Goal: Task Accomplishment & Management: Manage account settings

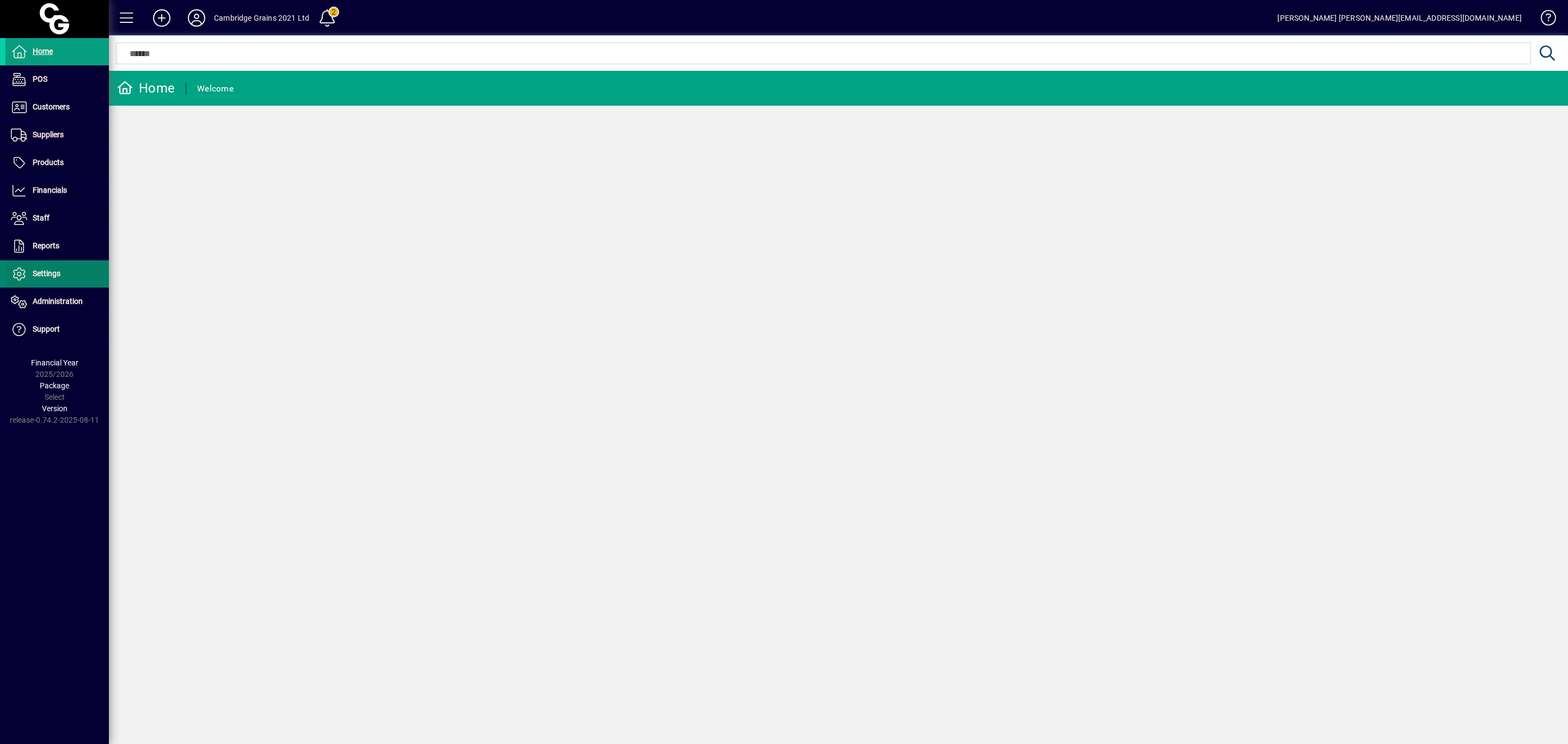
click at [33, 276] on span "Settings" at bounding box center [47, 273] width 28 height 9
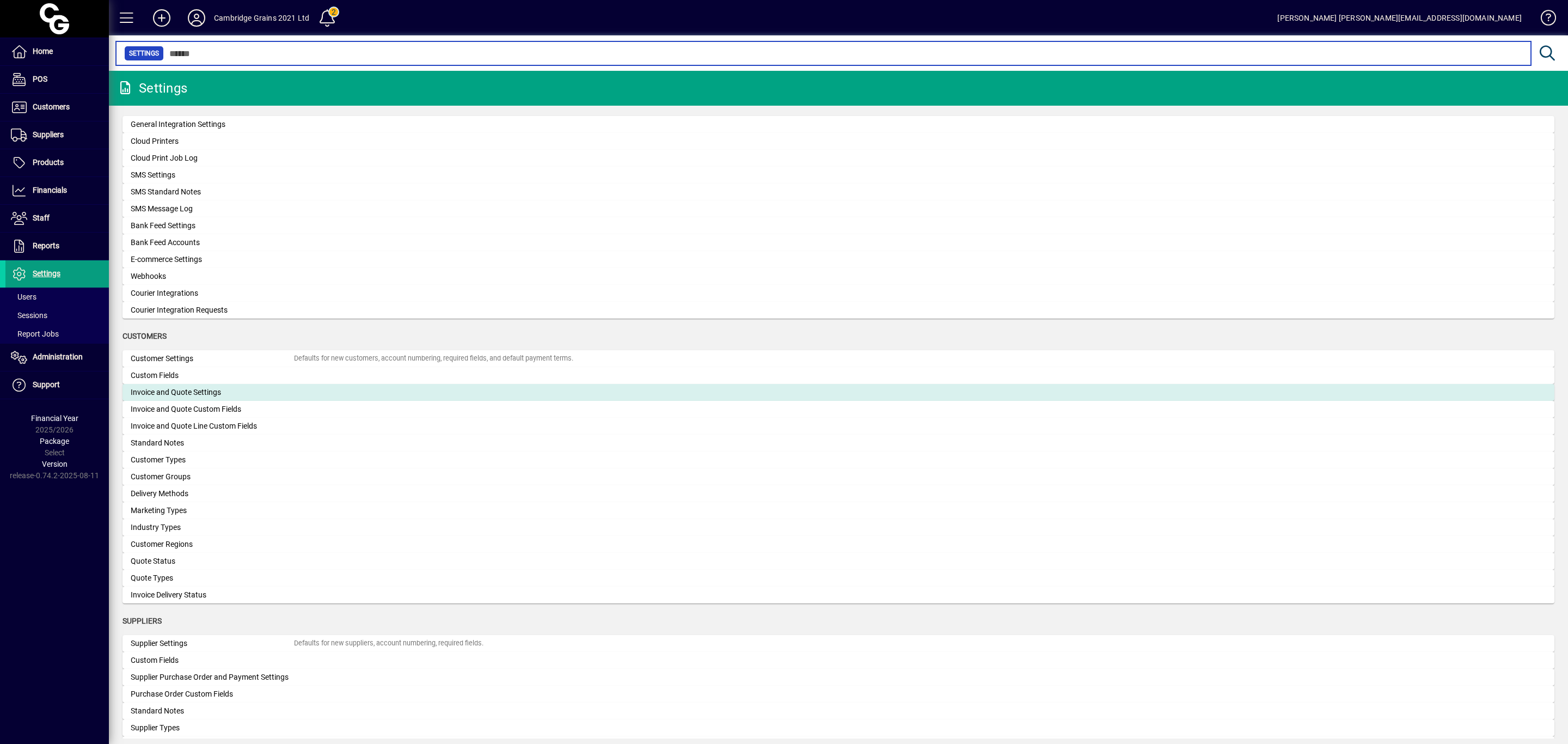
scroll to position [409, 0]
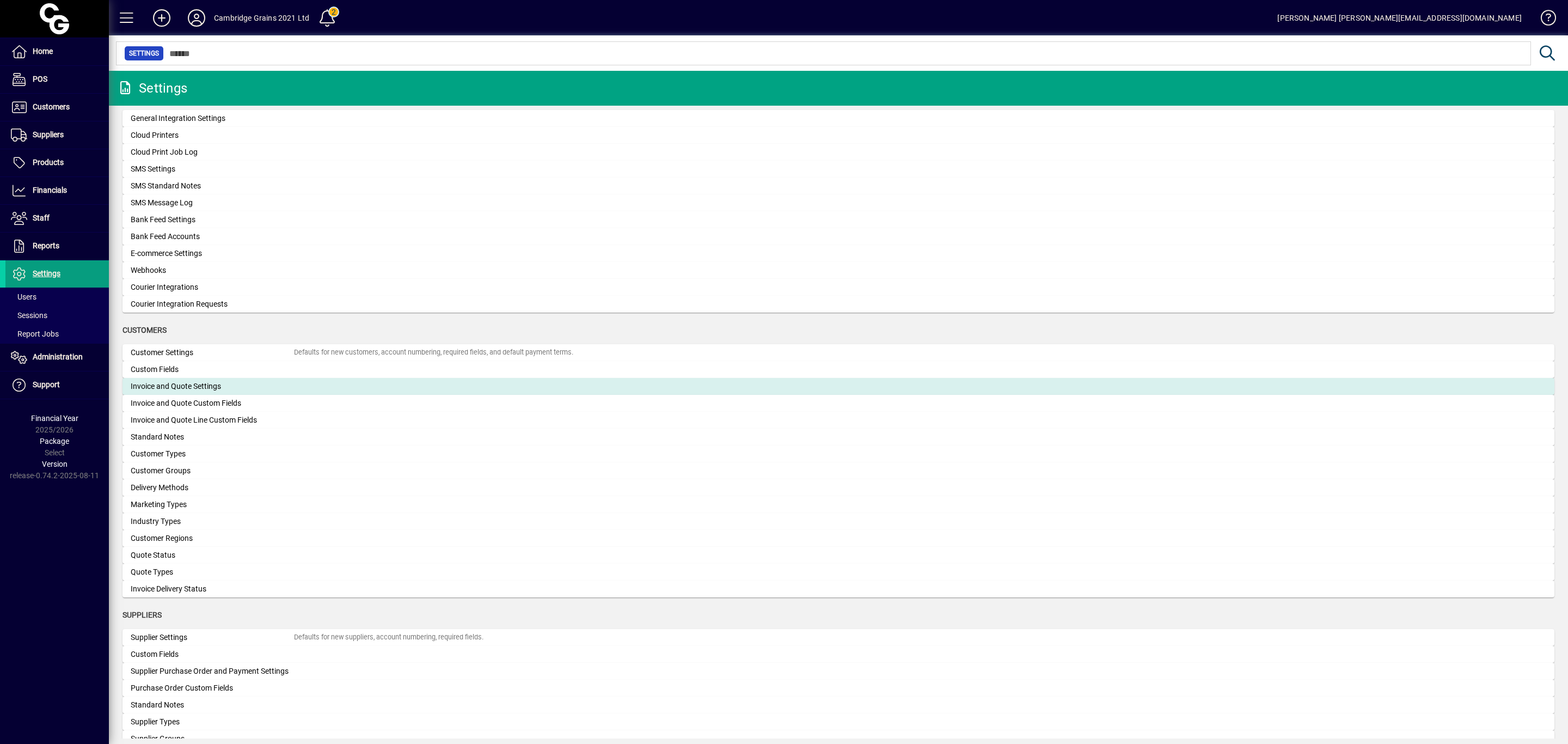
click at [205, 389] on div "Invoice and Quote Settings" at bounding box center [212, 386] width 163 height 12
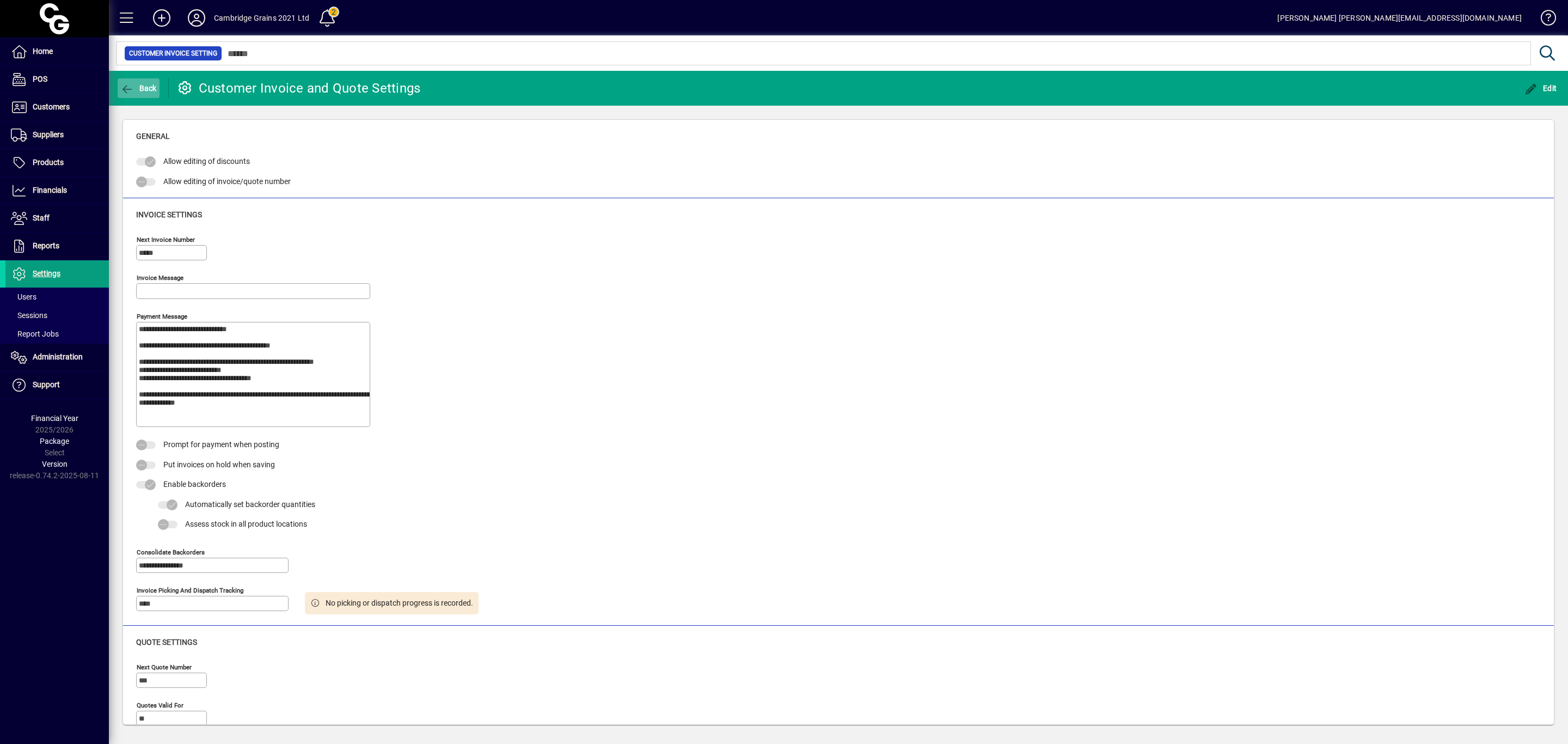
click at [138, 91] on span "Back" at bounding box center [139, 88] width 37 height 9
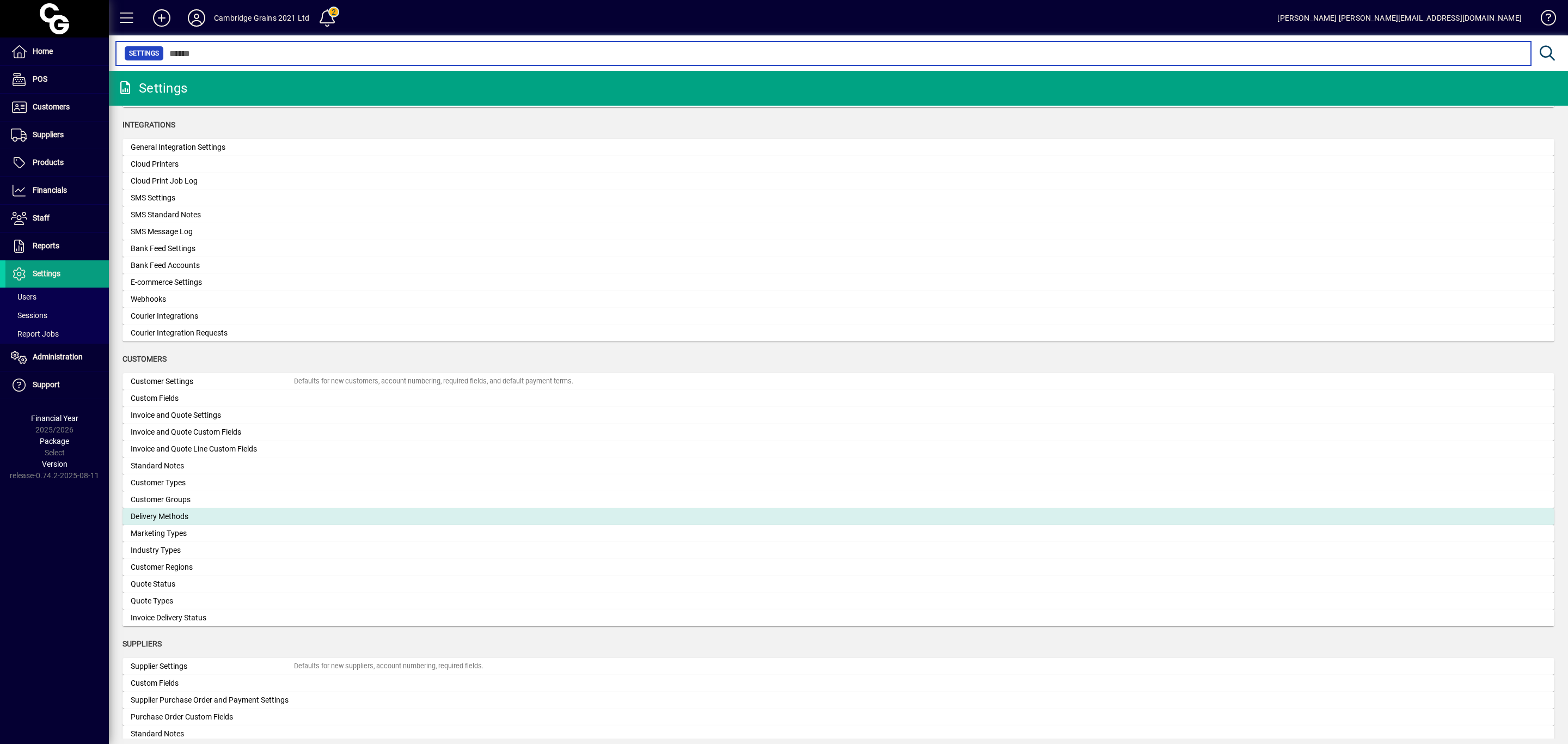
scroll to position [409, 0]
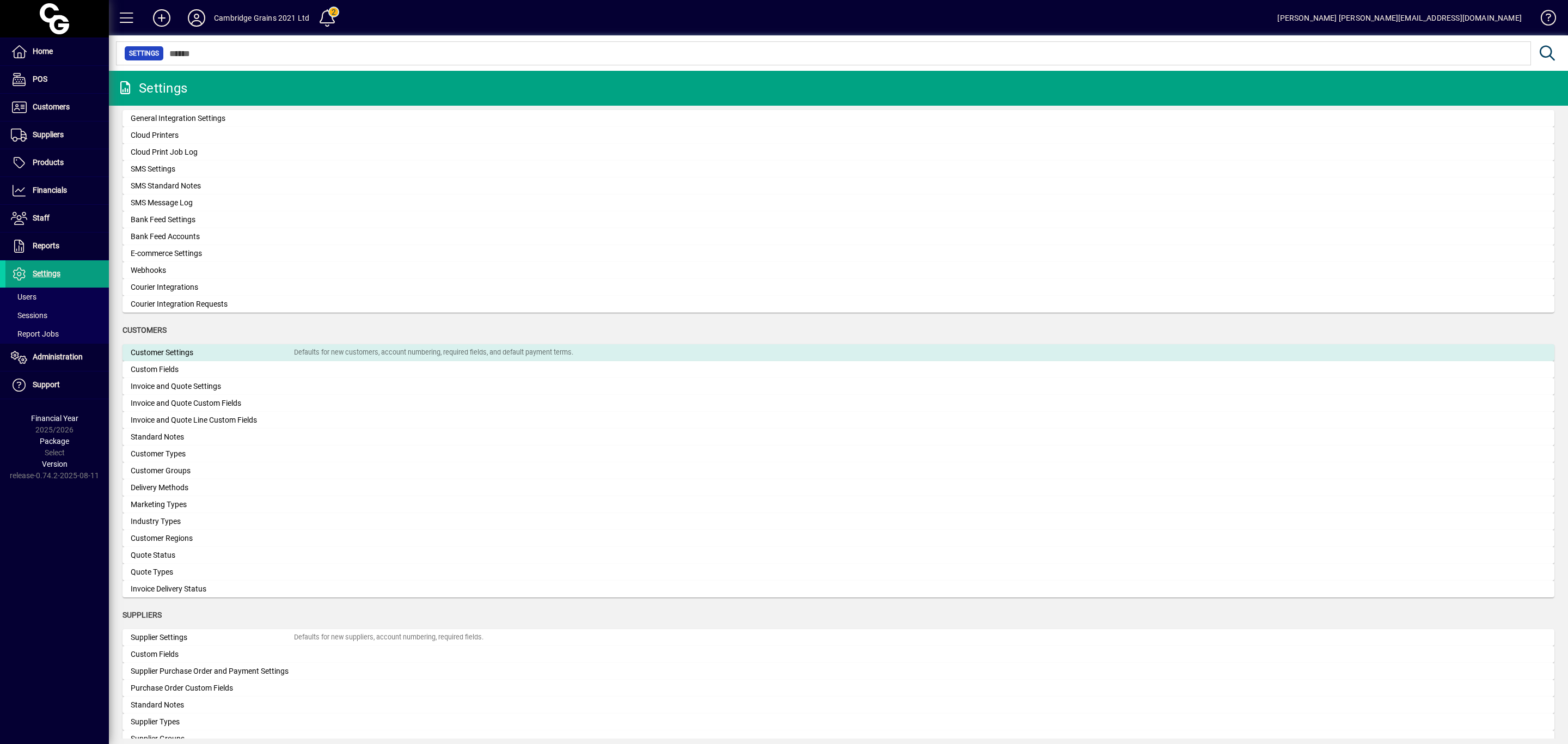
click at [191, 353] on div "Customer Settings" at bounding box center [212, 353] width 163 height 12
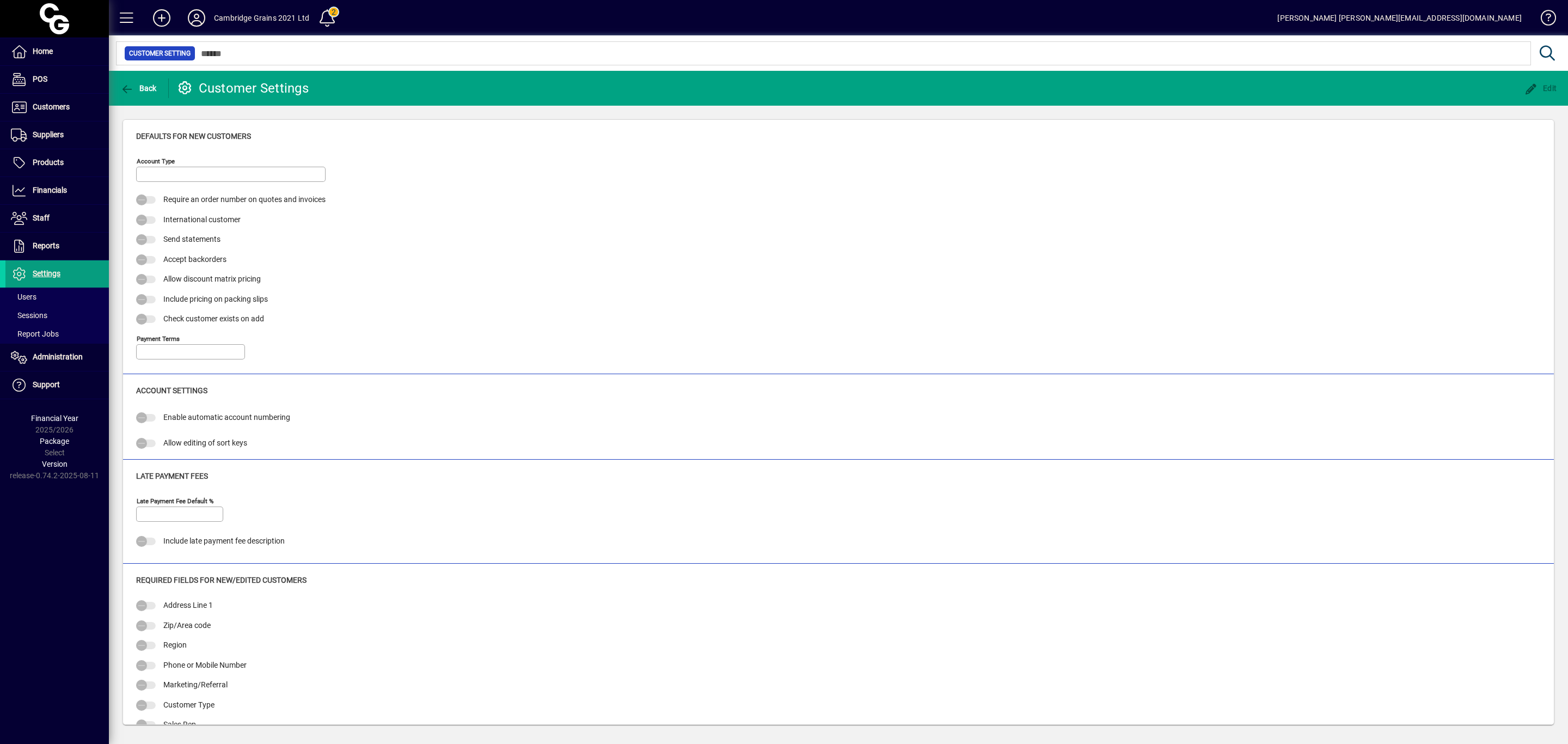
type input "*****"
type input "***"
type input "**********"
click at [125, 85] on icon "button" at bounding box center [127, 89] width 13 height 11
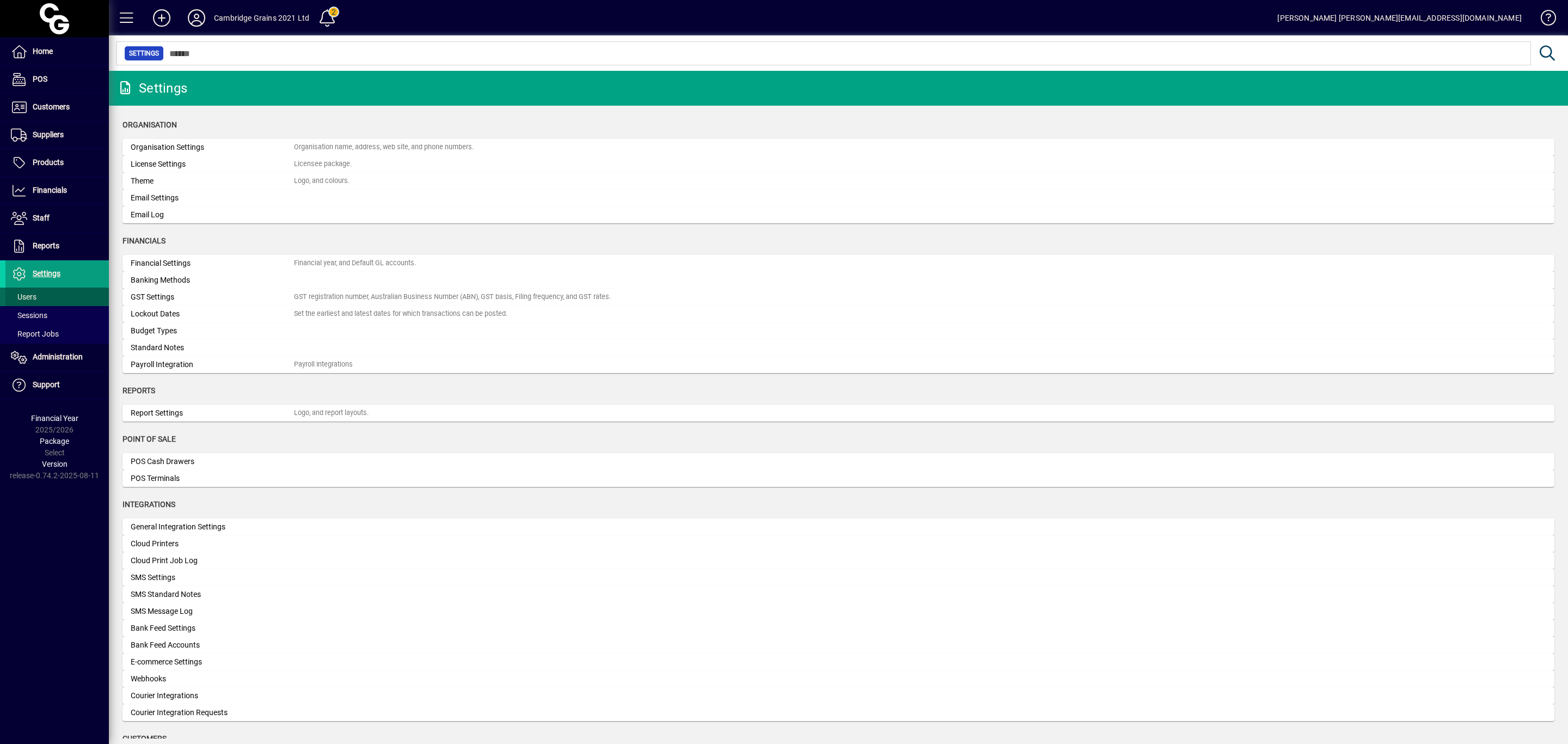
click at [41, 292] on span at bounding box center [57, 297] width 103 height 26
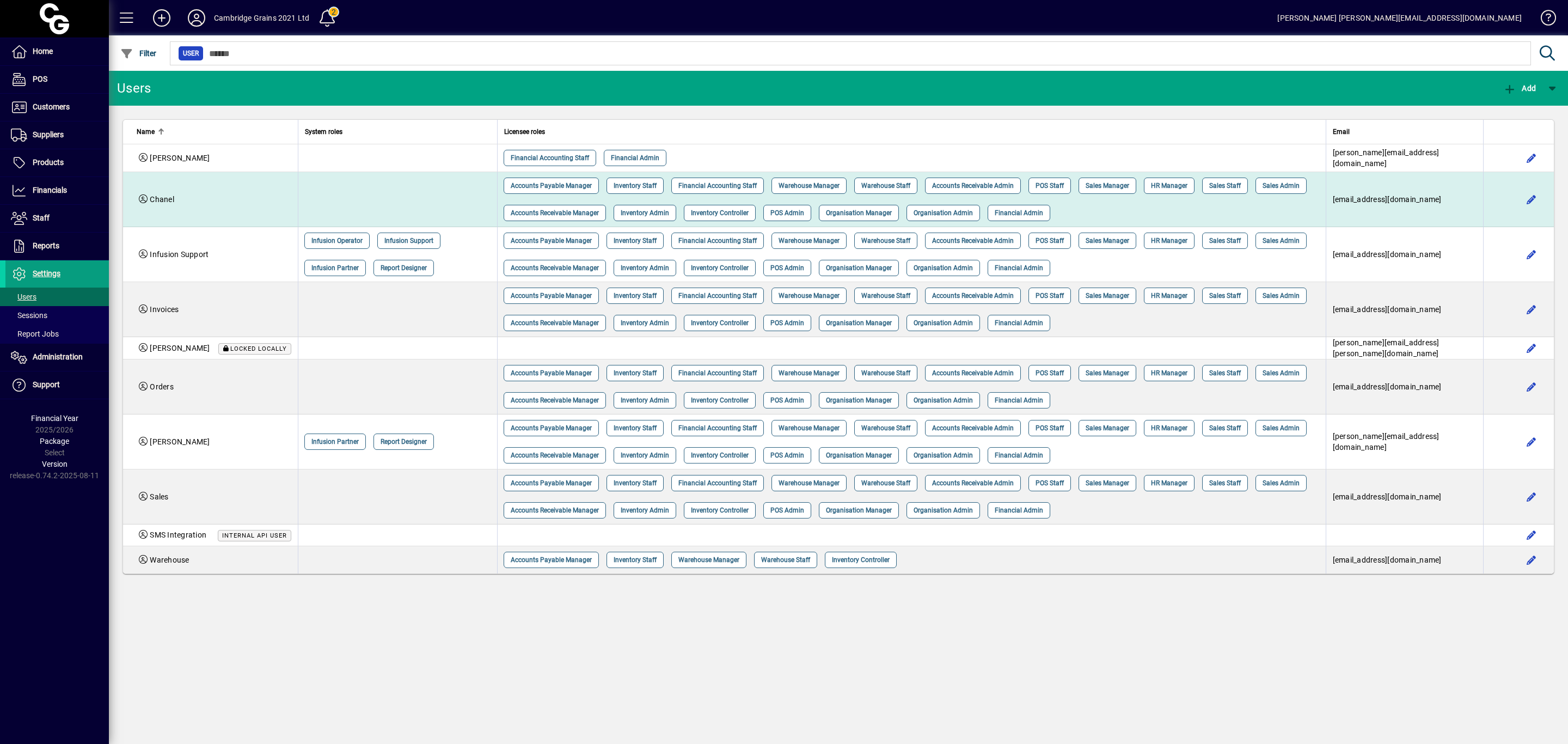
click at [168, 206] on td "Chanel" at bounding box center [210, 200] width 175 height 55
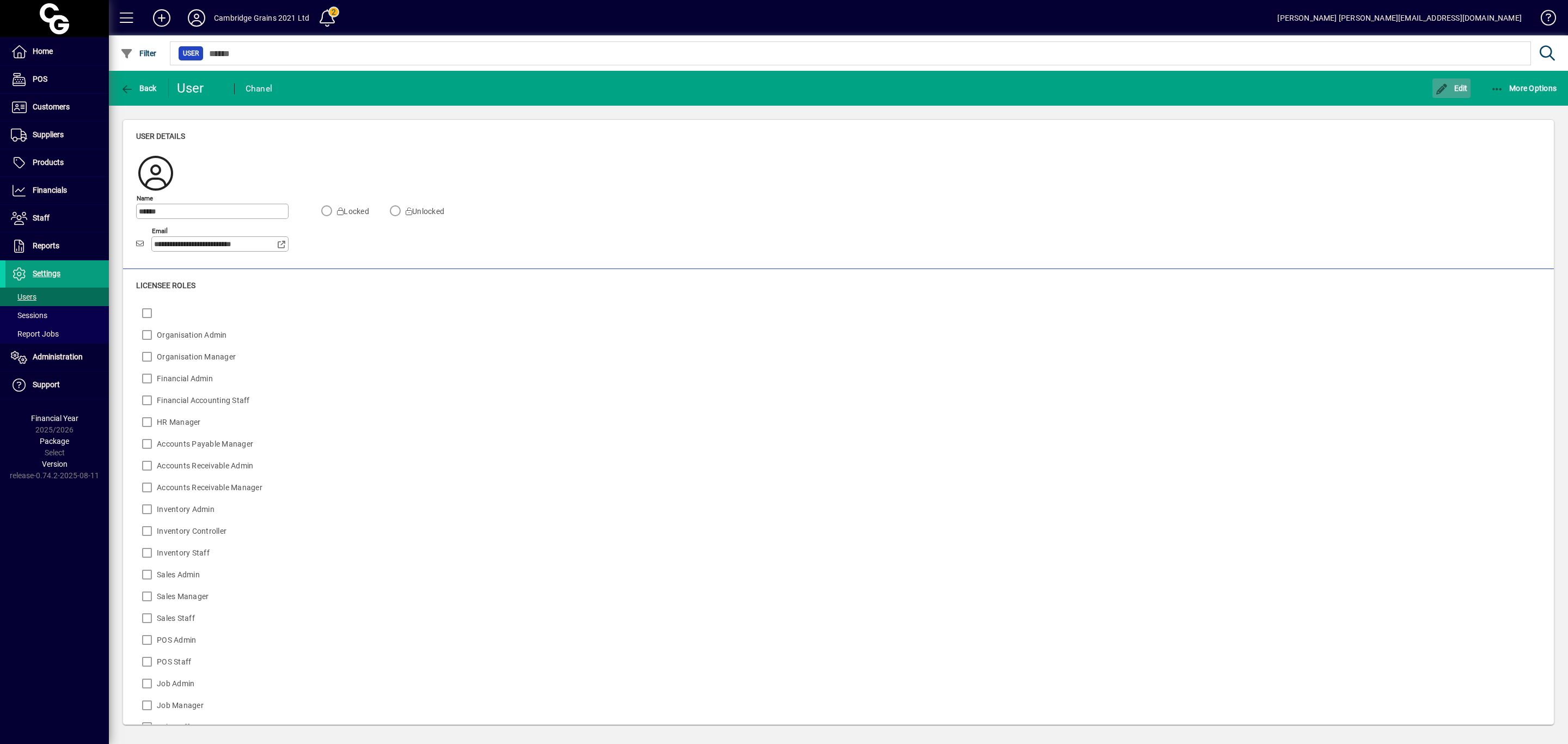
click at [1461, 91] on span "Edit" at bounding box center [1452, 88] width 33 height 9
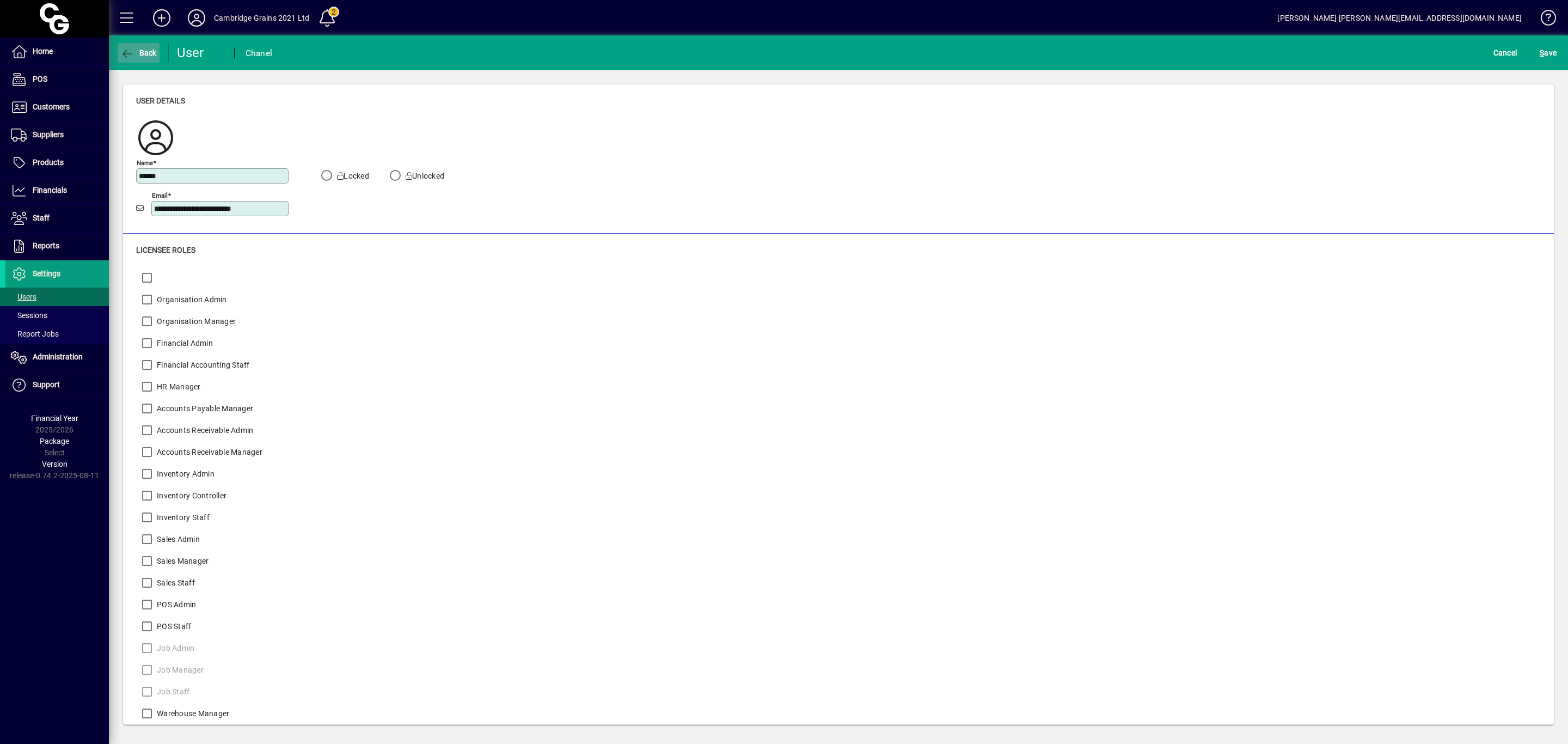
click at [141, 52] on span "Back" at bounding box center [139, 53] width 37 height 9
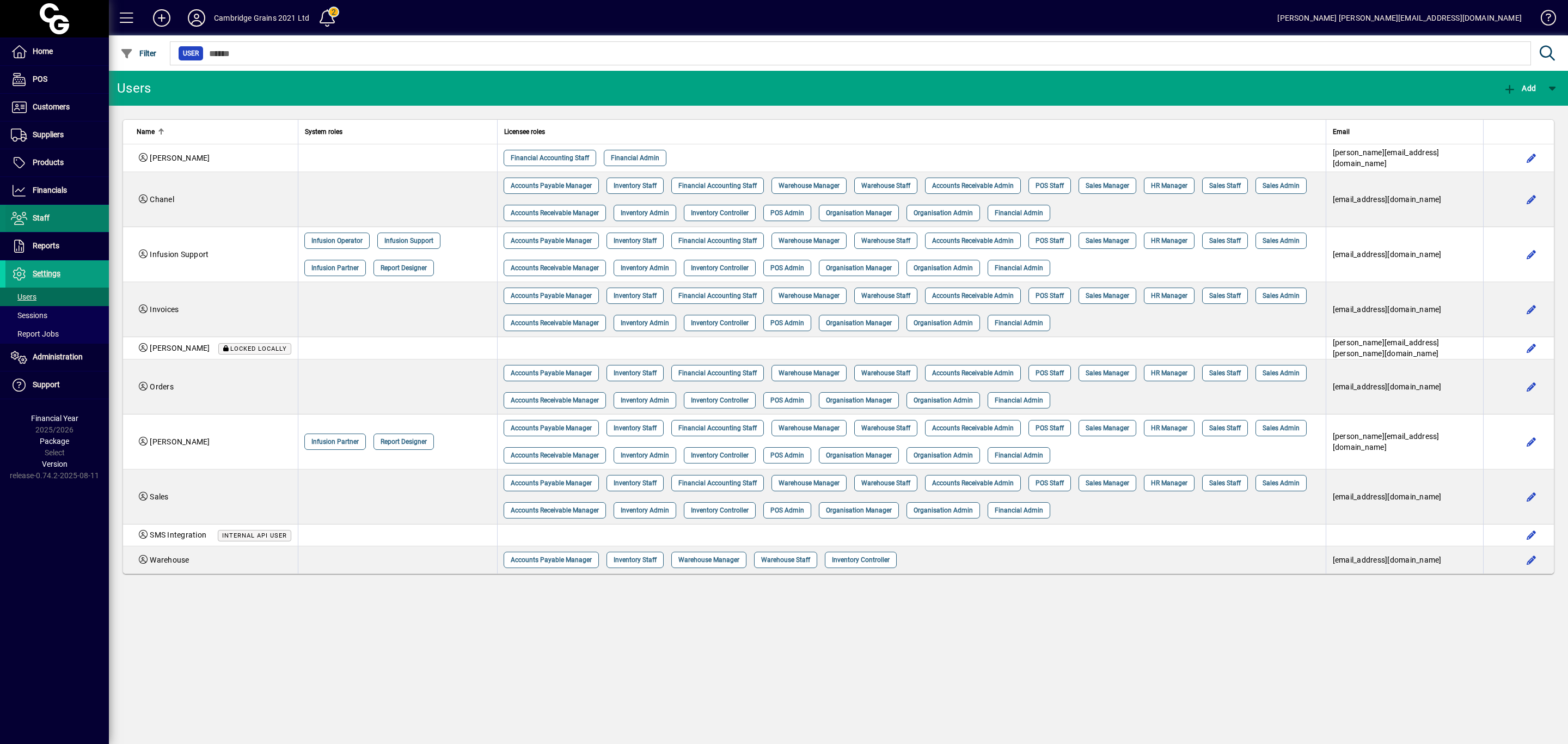
click at [41, 216] on span "Staff" at bounding box center [41, 218] width 17 height 9
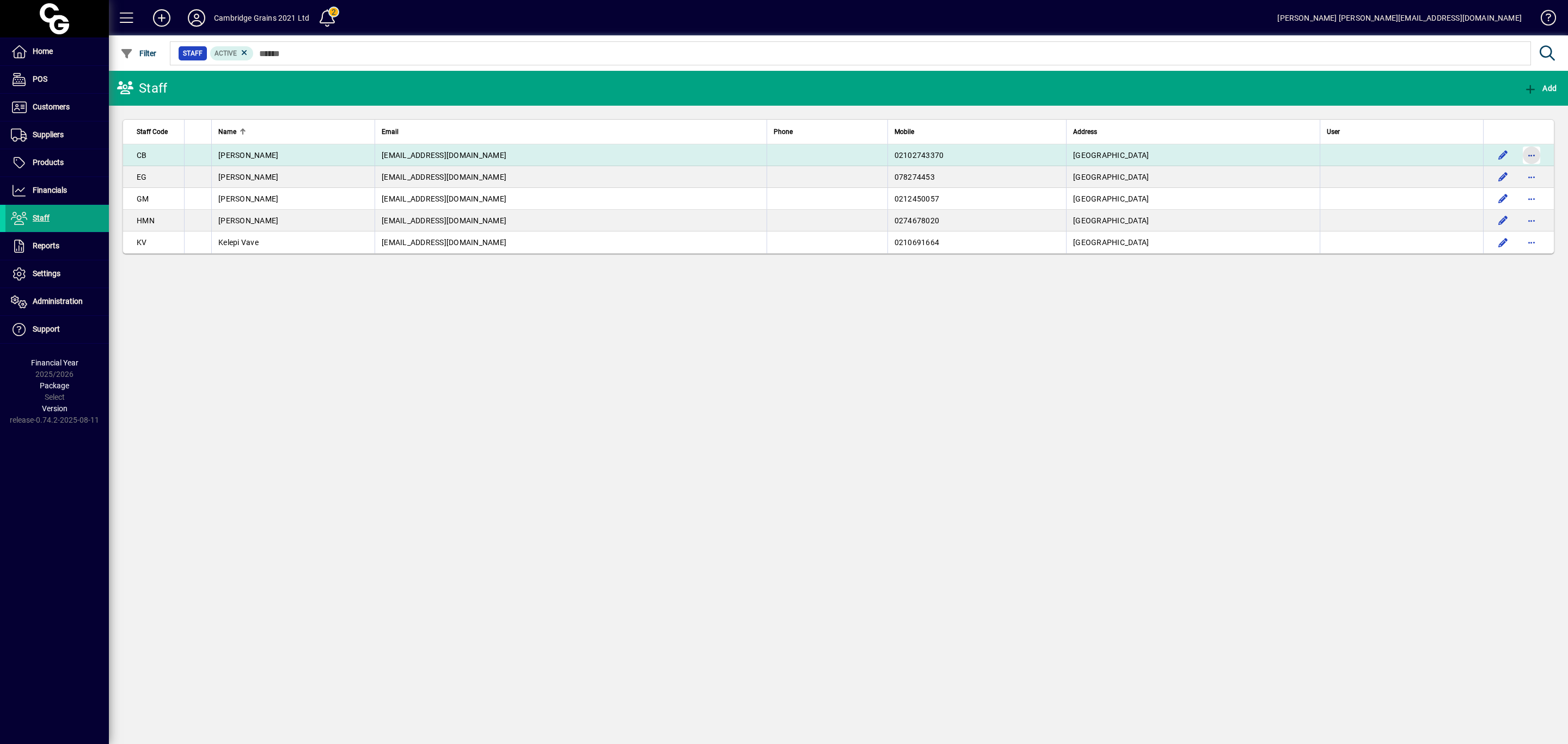
click at [1529, 154] on span "button" at bounding box center [1531, 155] width 26 height 26
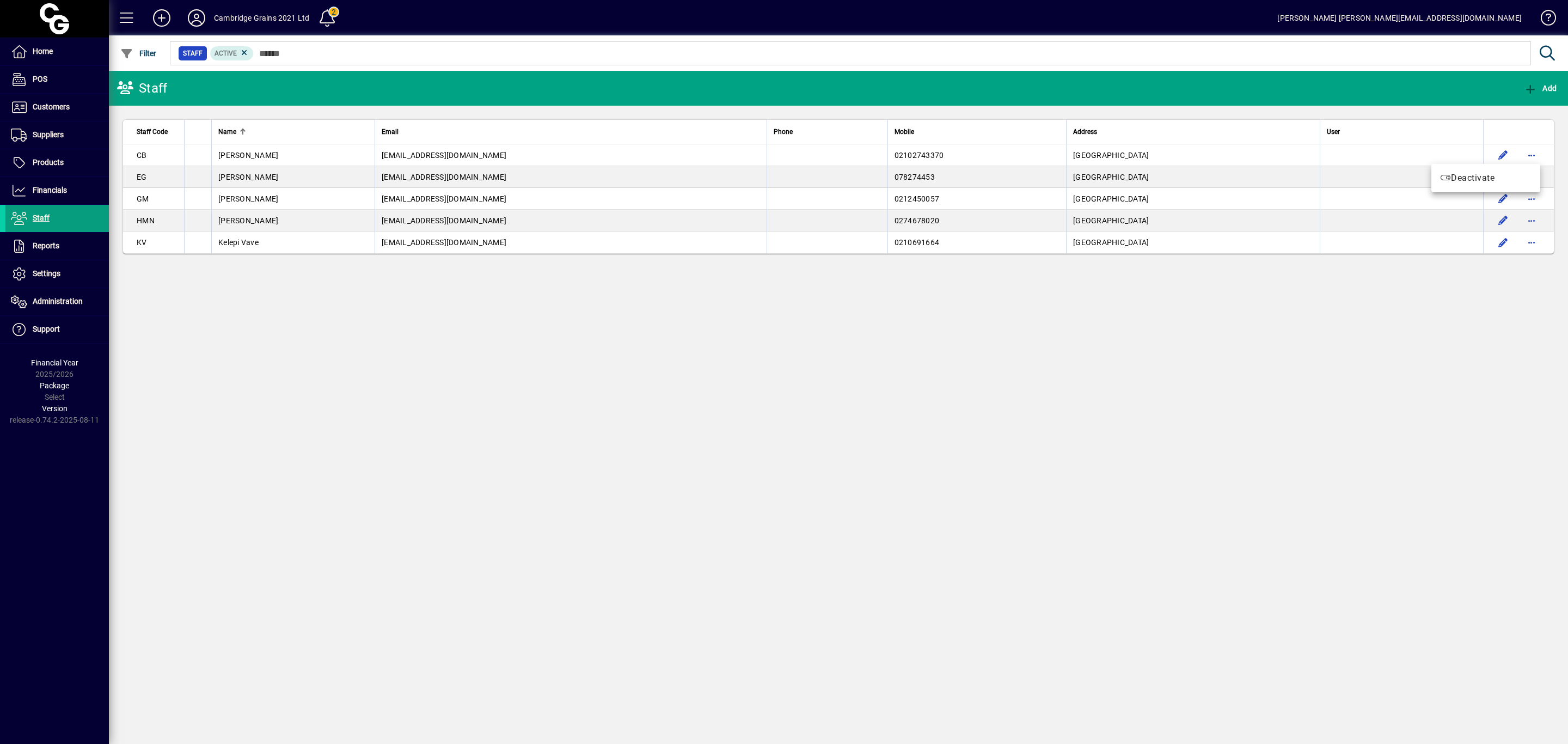
click at [1499, 155] on div at bounding box center [784, 372] width 1568 height 744
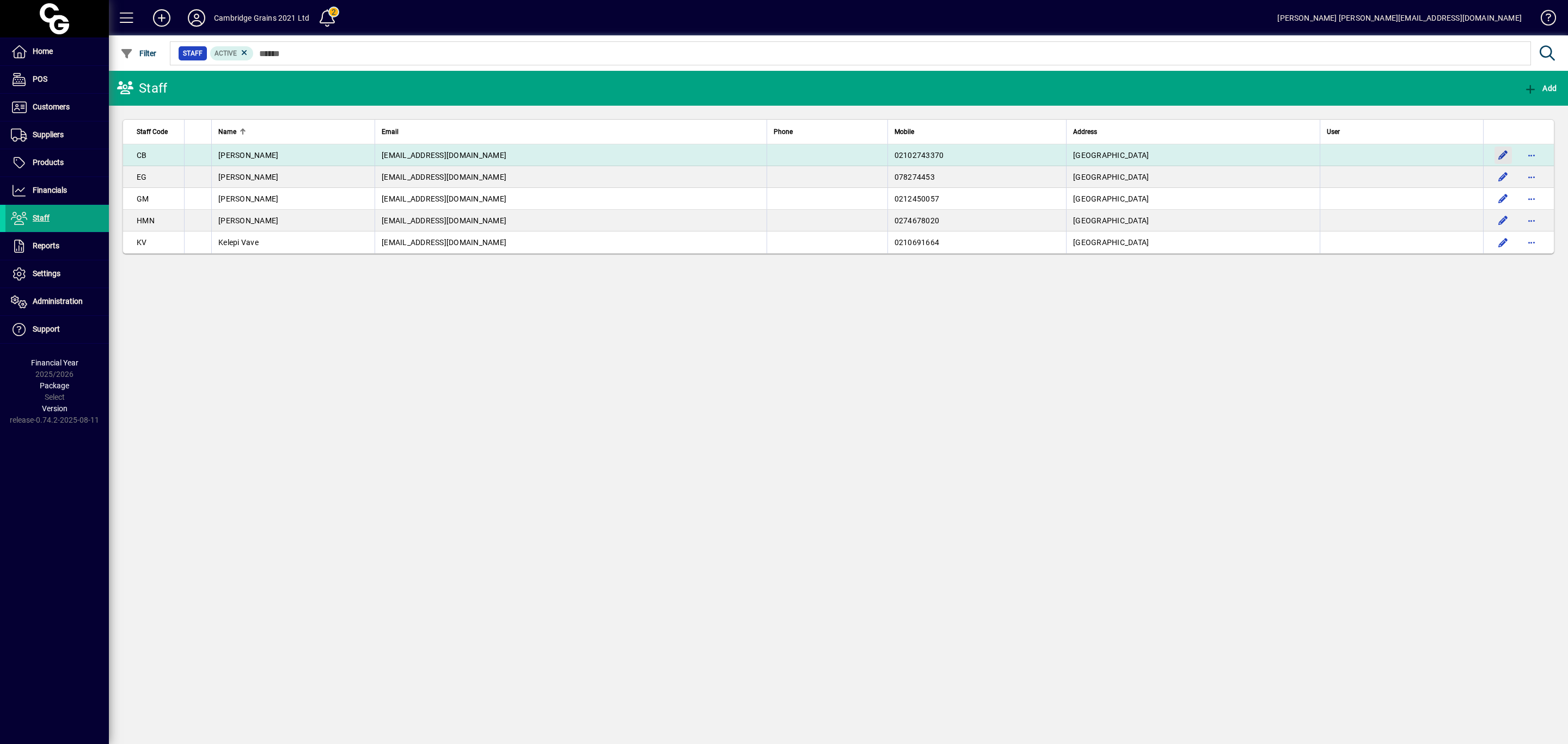
click at [1502, 152] on span "button" at bounding box center [1503, 155] width 26 height 26
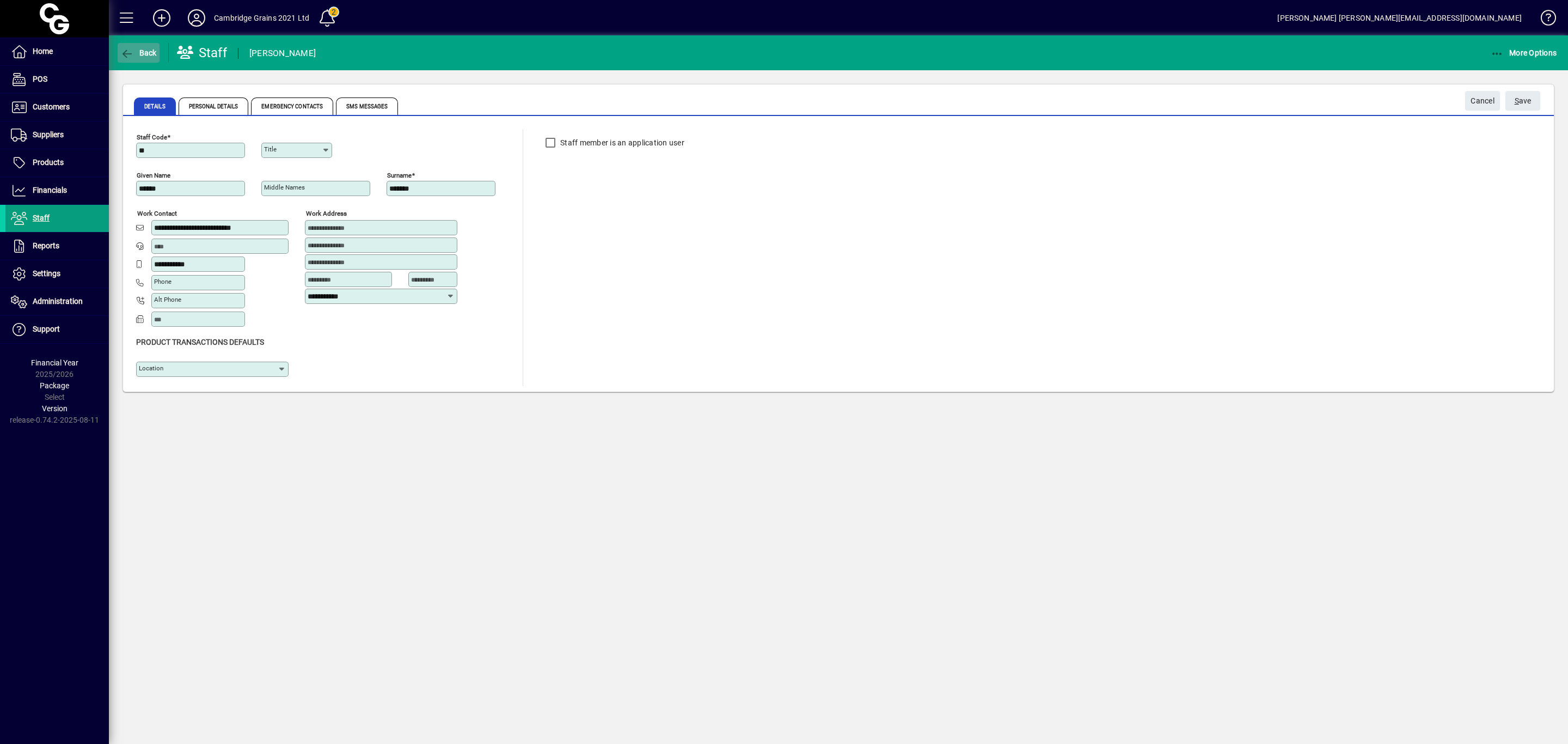
click at [147, 53] on span "Back" at bounding box center [139, 53] width 37 height 9
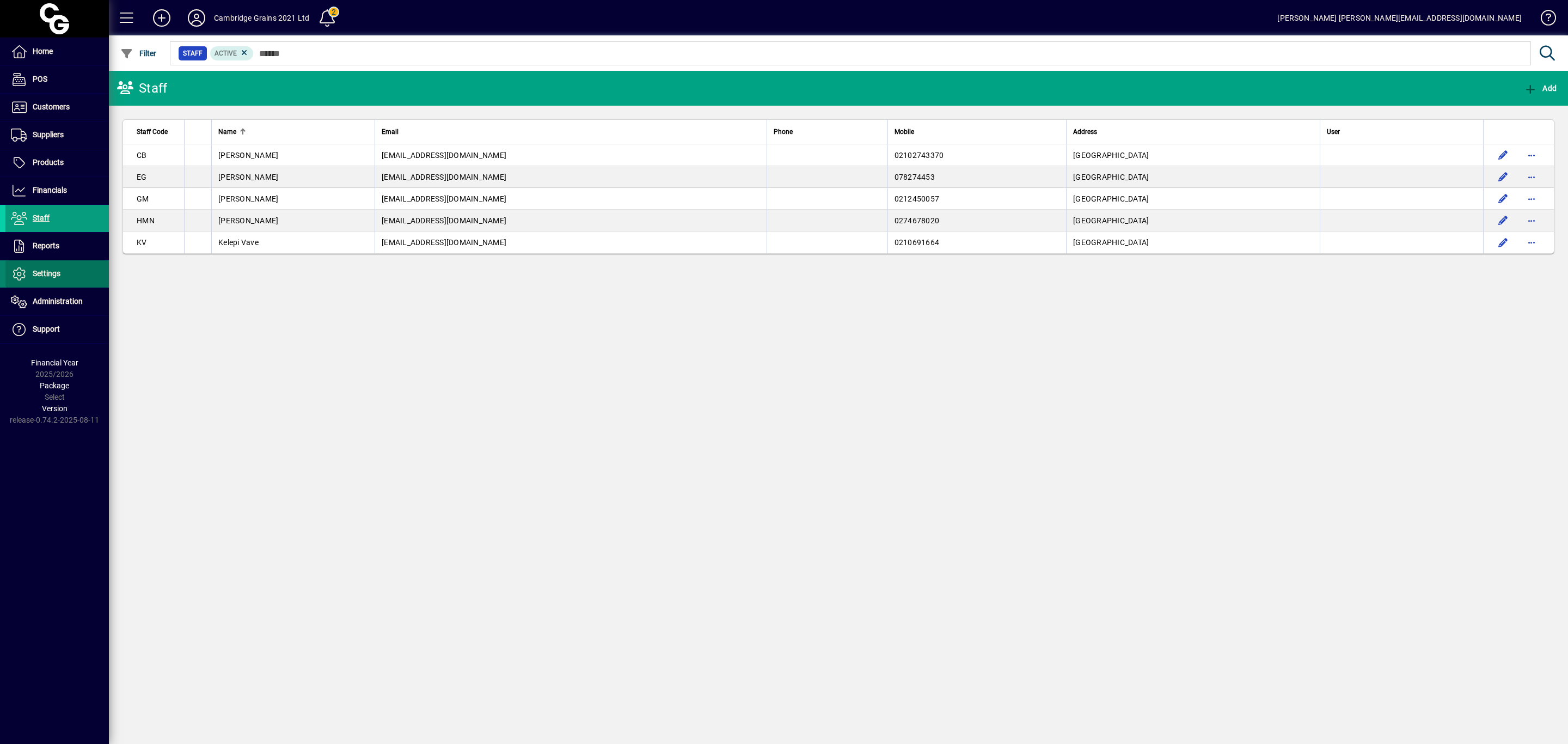
click at [52, 268] on span "Settings" at bounding box center [33, 273] width 55 height 13
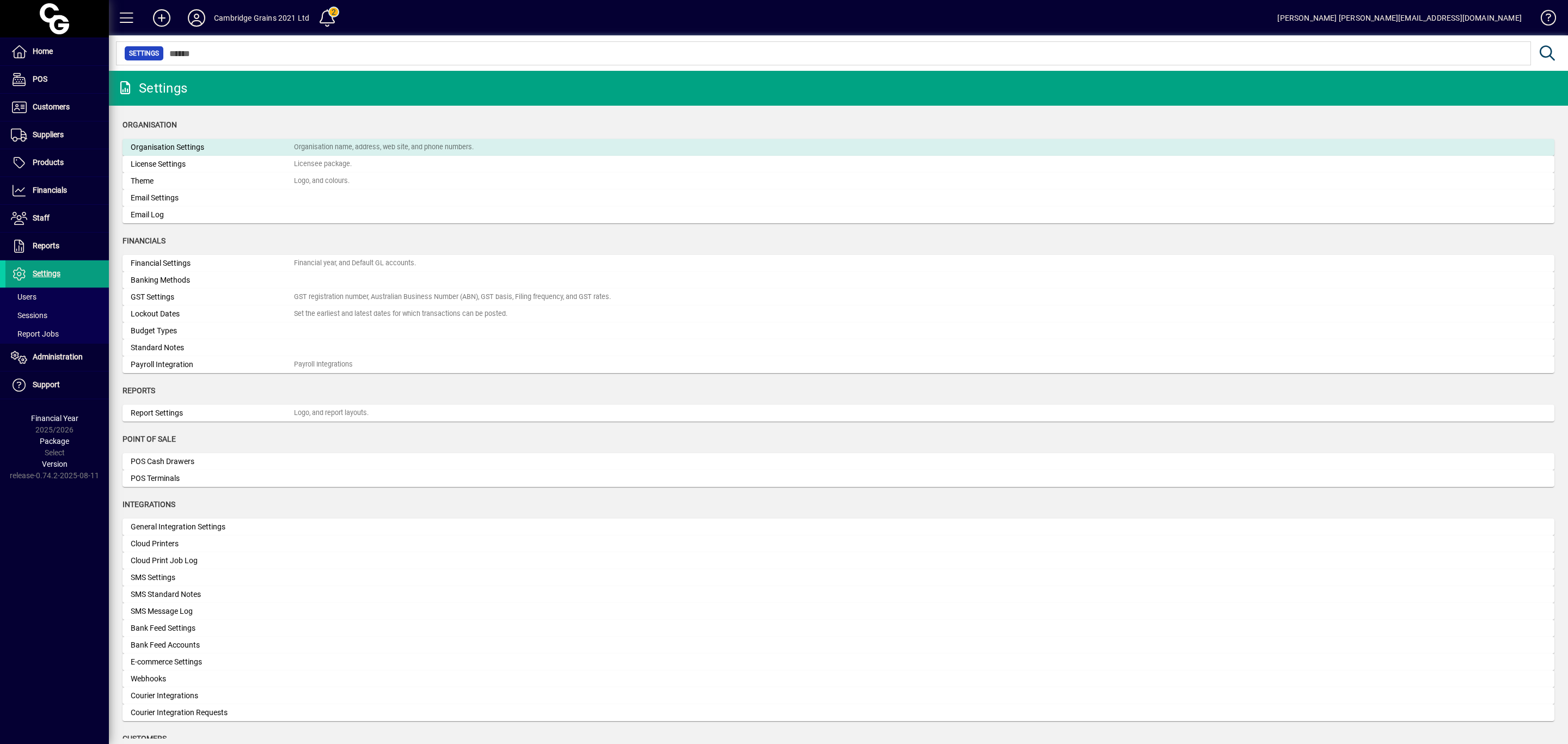
click at [181, 144] on div "Organisation Settings" at bounding box center [212, 147] width 163 height 12
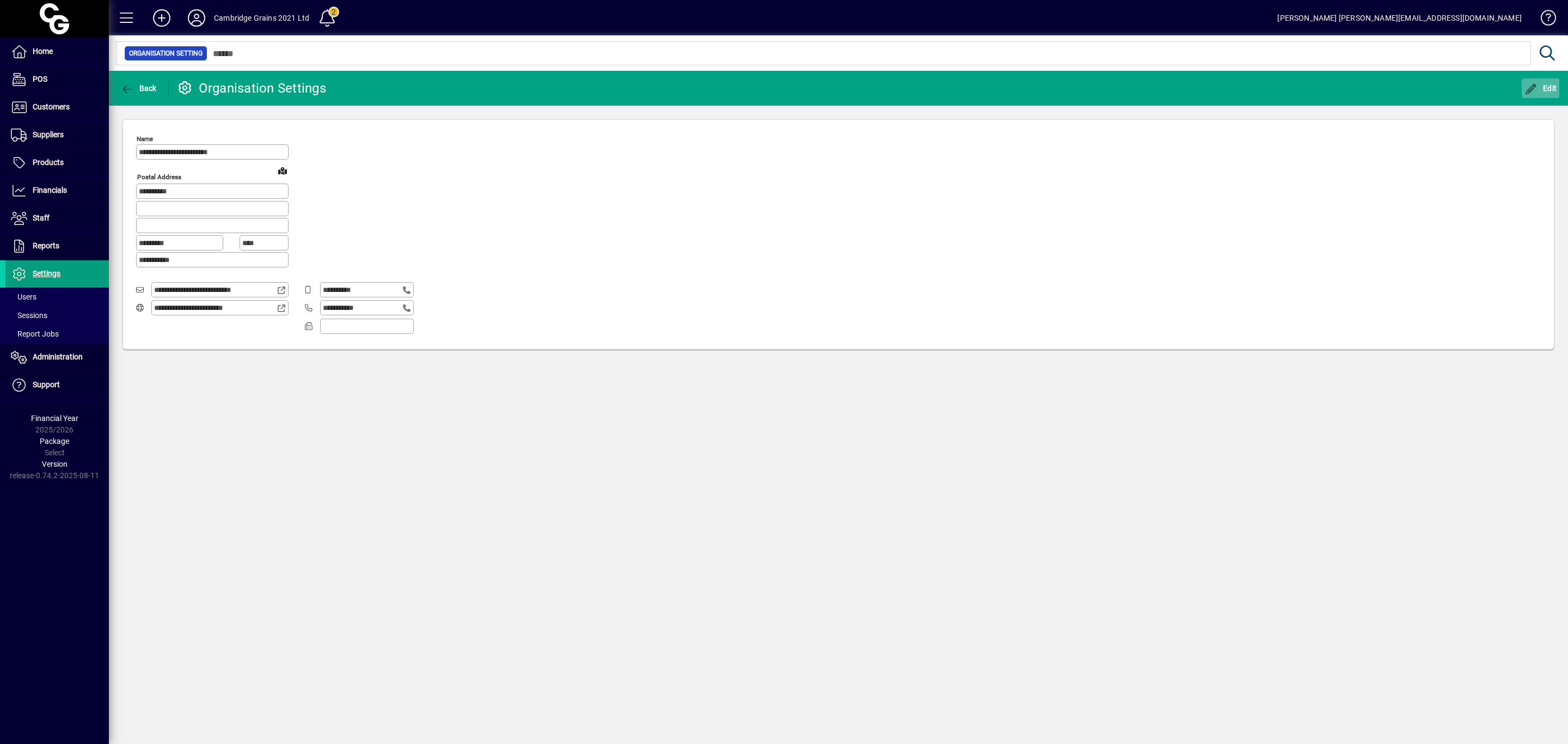
click at [1549, 88] on span "Edit" at bounding box center [1541, 88] width 33 height 9
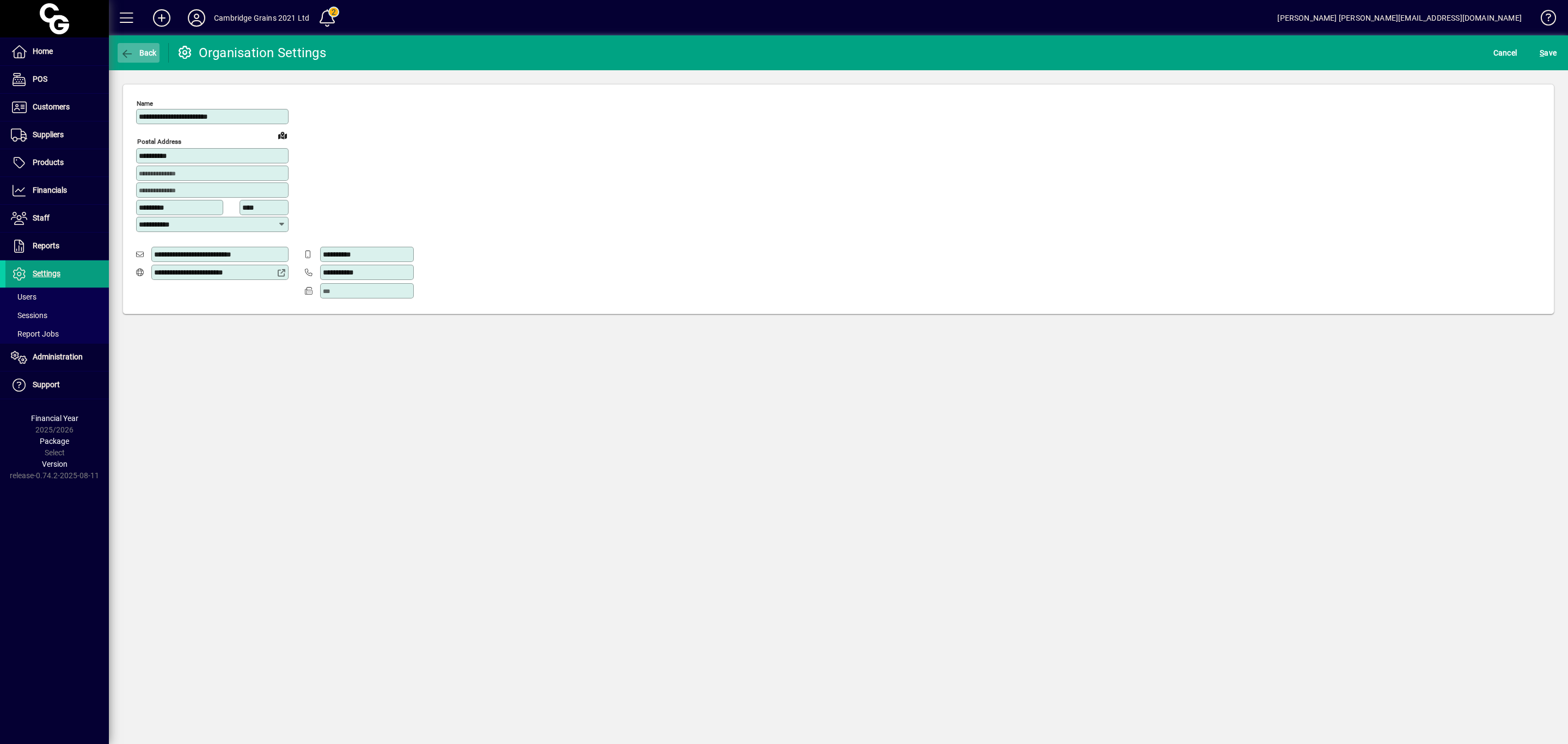
click at [128, 51] on icon "button" at bounding box center [127, 54] width 13 height 11
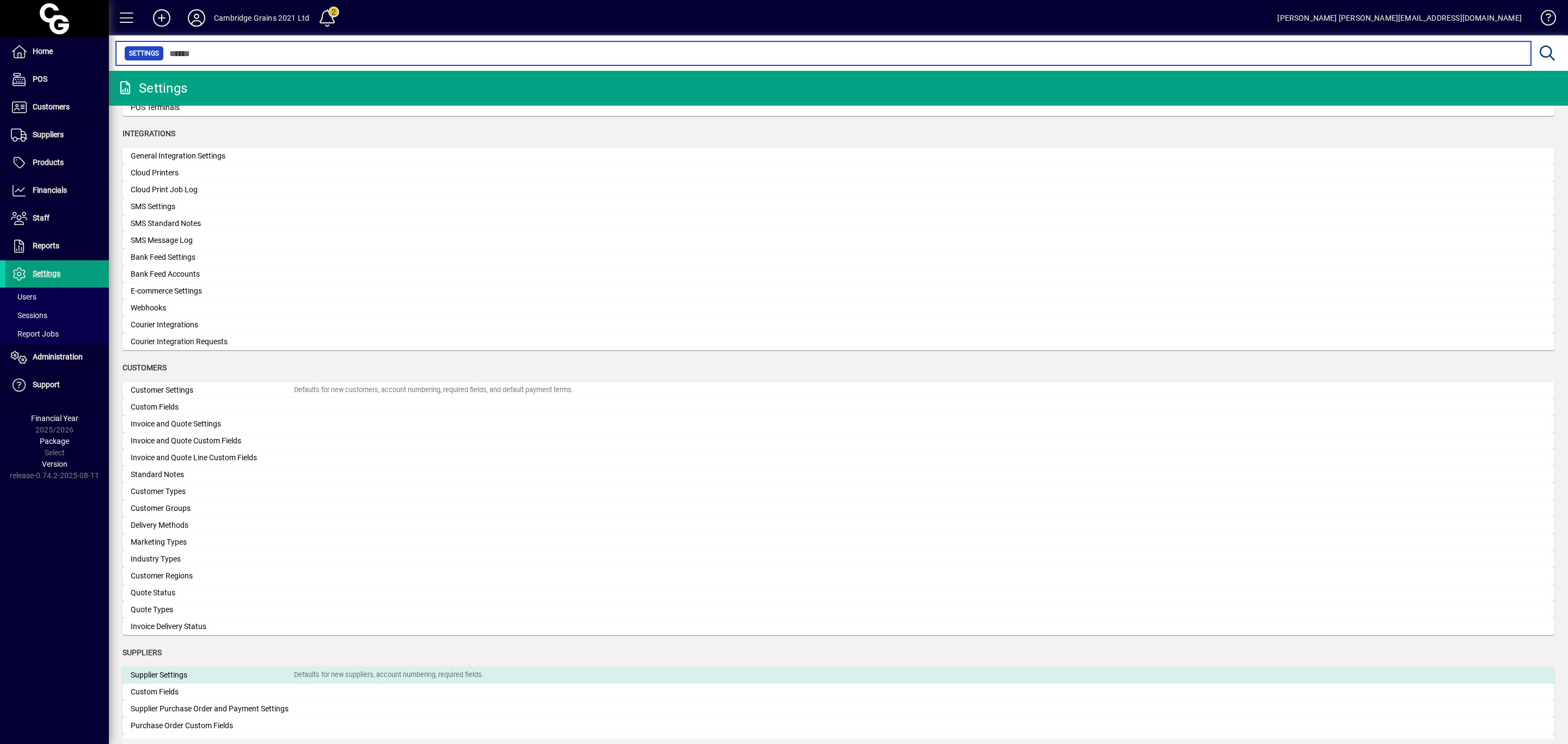
scroll to position [409, 0]
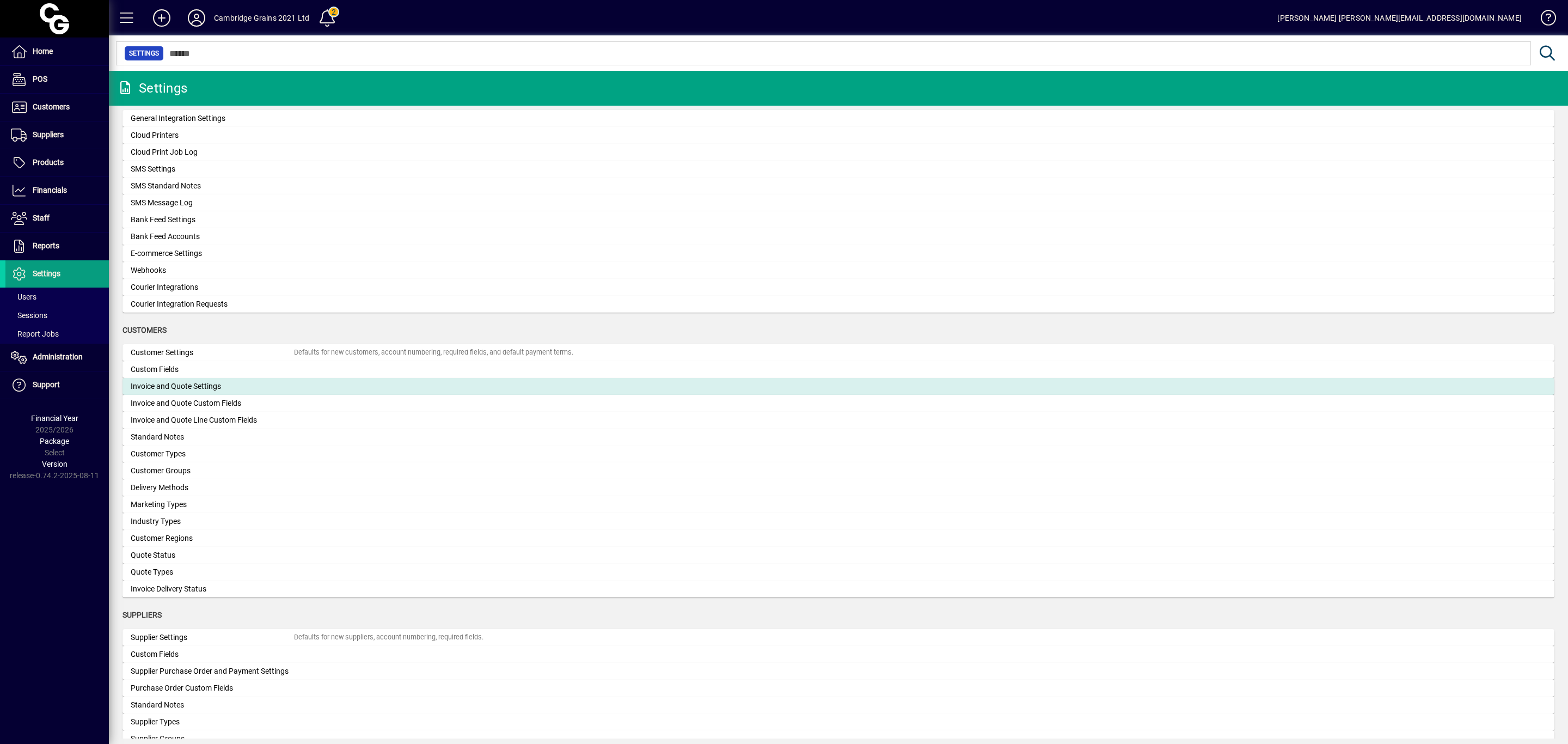
click at [178, 385] on div "Invoice and Quote Settings" at bounding box center [212, 386] width 163 height 12
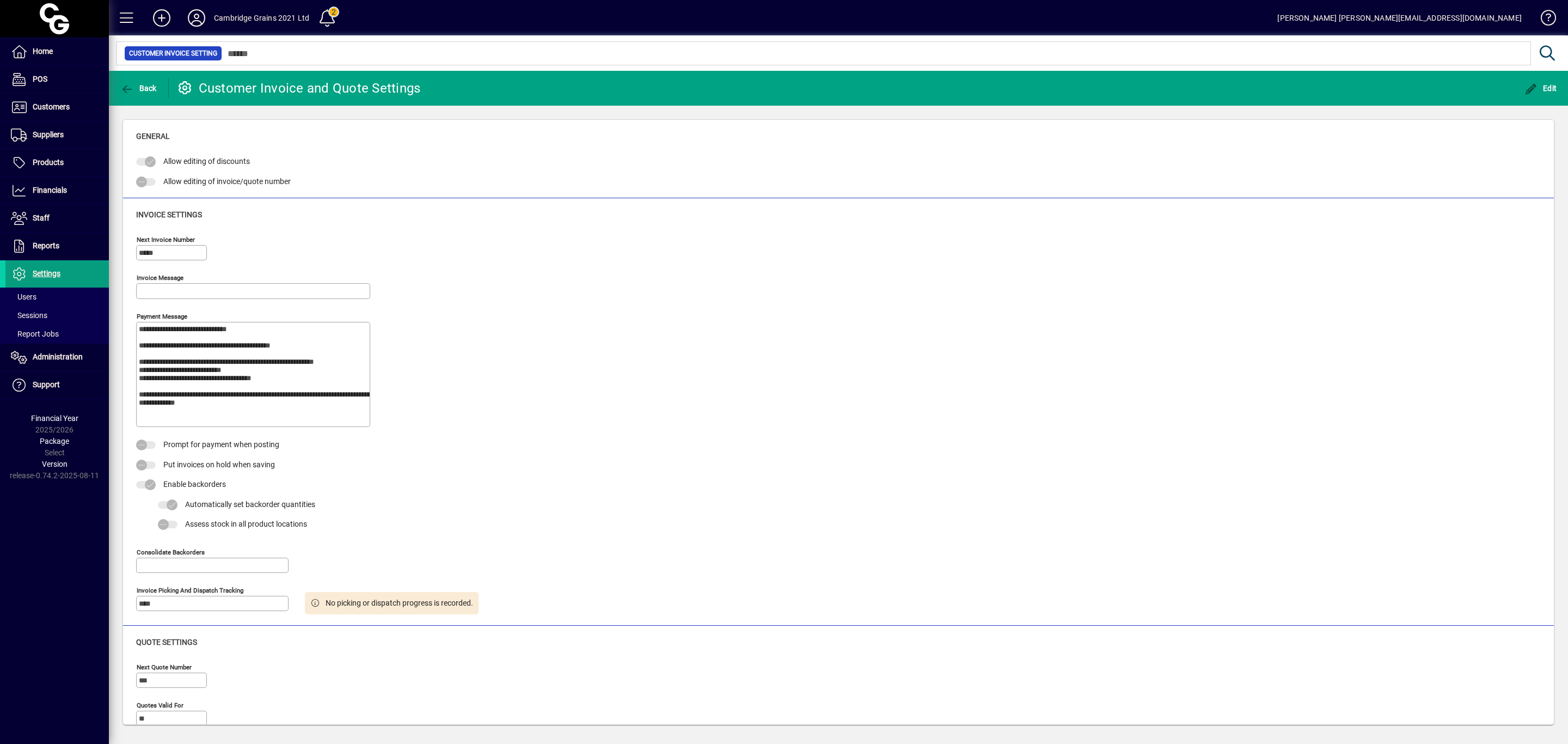
type input "**********"
click at [1544, 85] on span "Edit" at bounding box center [1541, 88] width 33 height 9
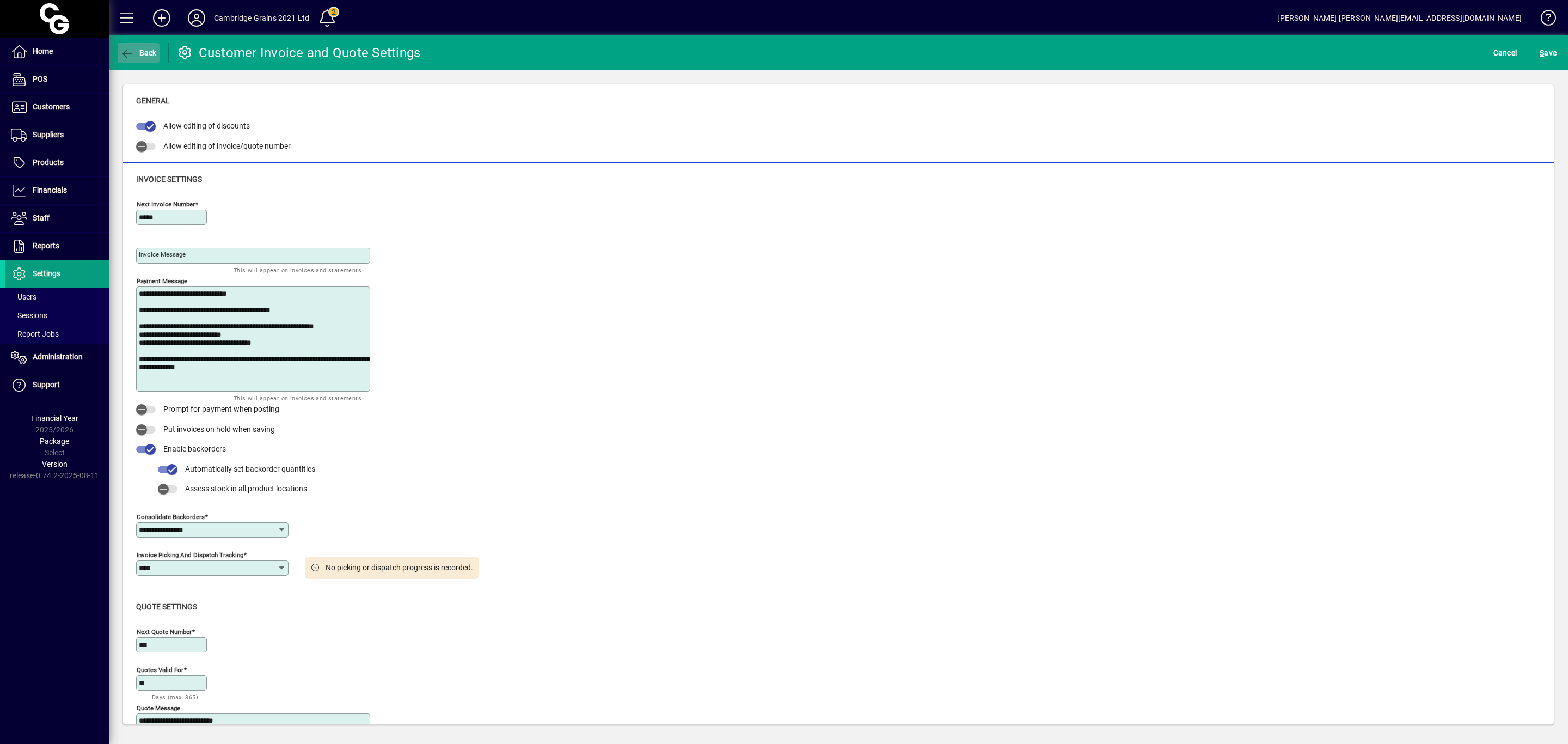
click at [146, 57] on span "button" at bounding box center [138, 52] width 42 height 26
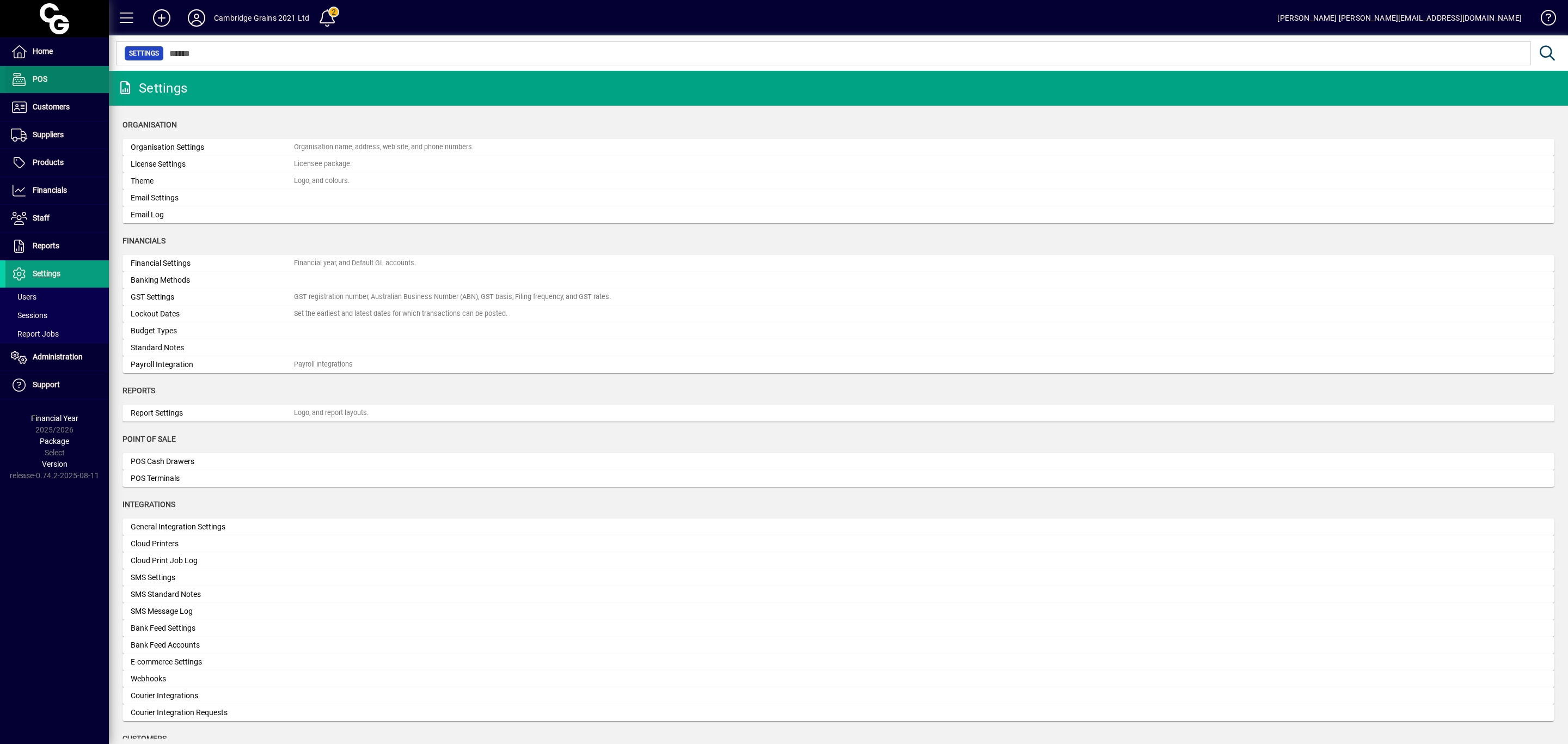
click at [46, 77] on span "POS" at bounding box center [40, 79] width 15 height 9
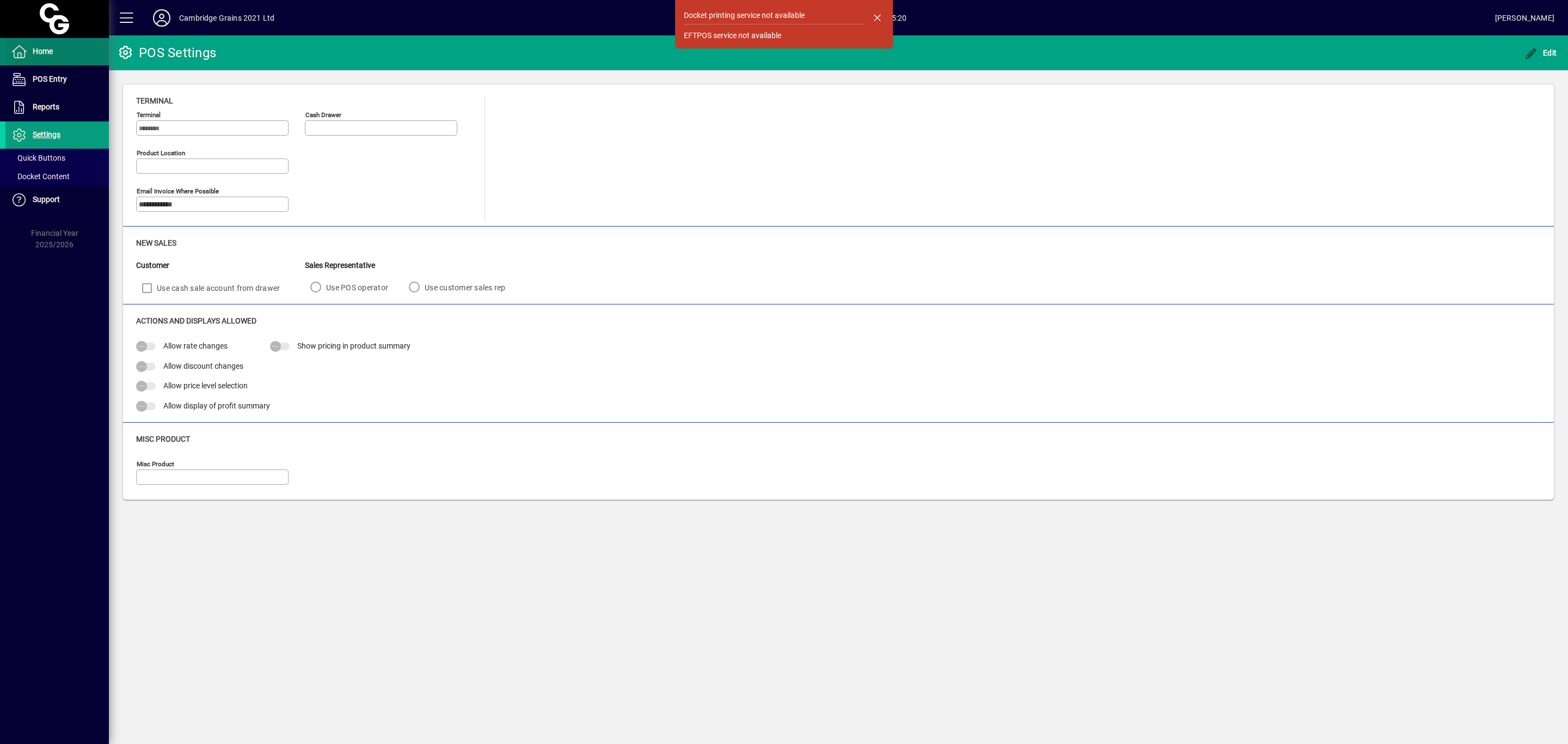
click at [39, 49] on span "Home" at bounding box center [43, 51] width 20 height 9
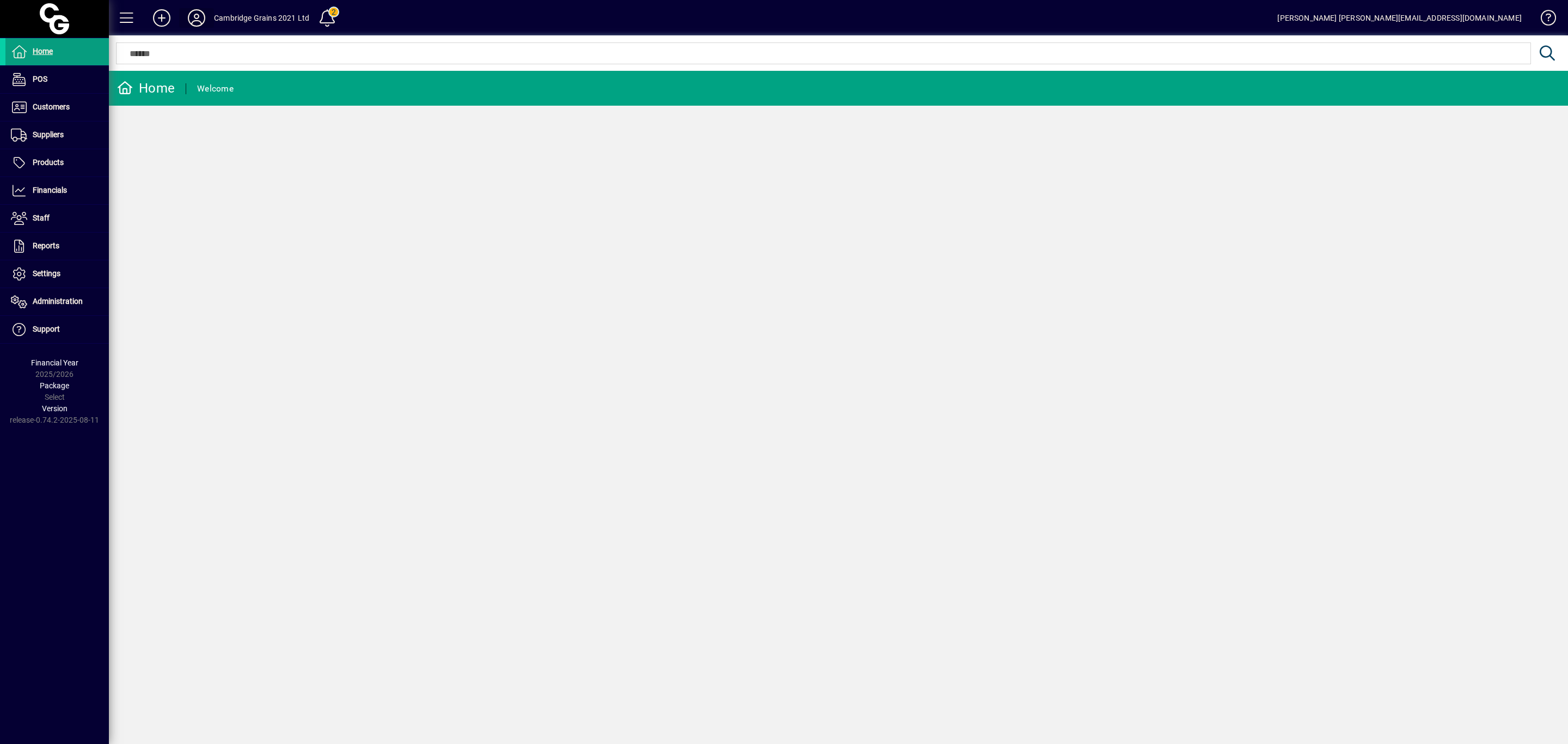
click at [193, 21] on icon at bounding box center [197, 18] width 22 height 18
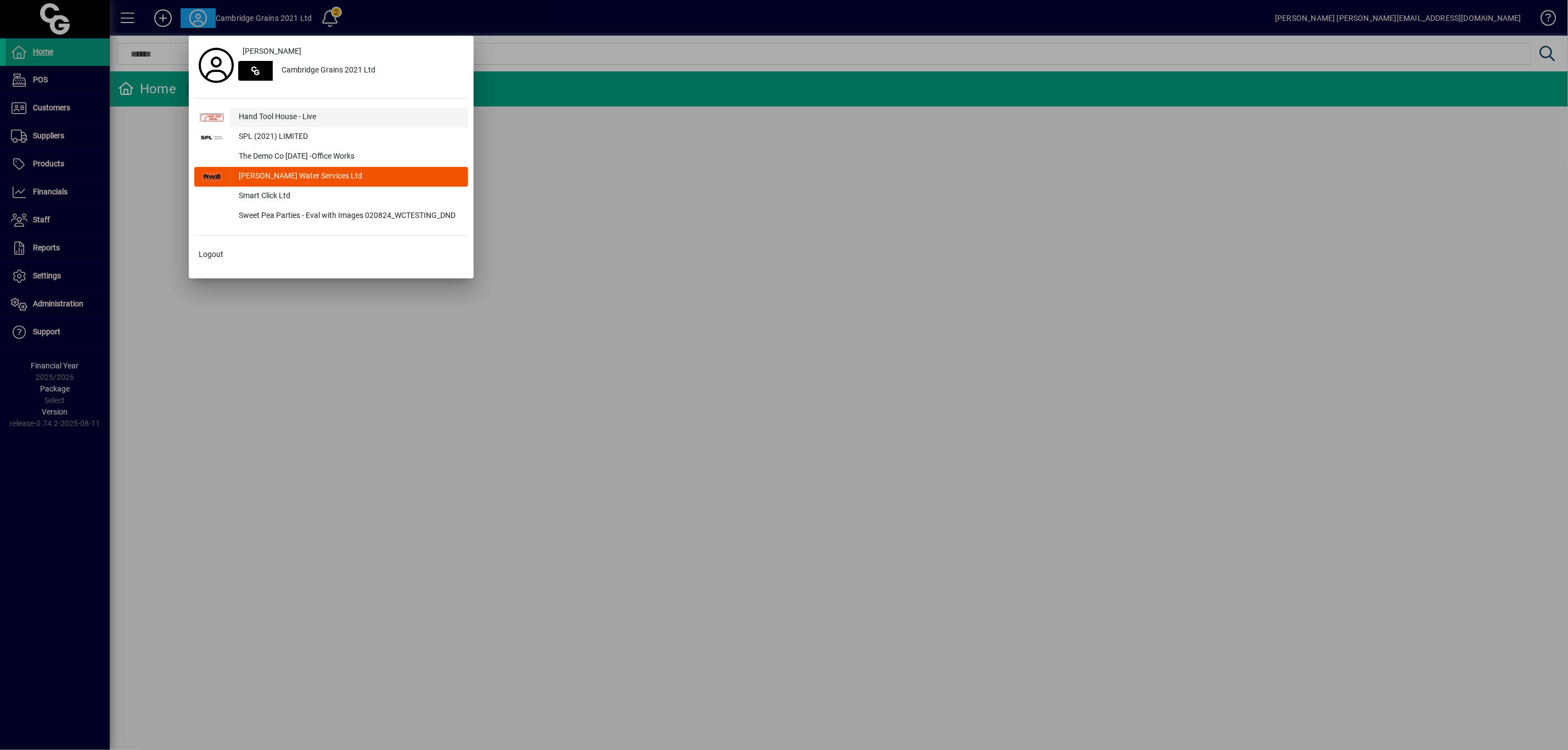
click at [244, 117] on div "Hand Tool House - Live" at bounding box center [349, 117] width 238 height 20
